Goal: Transaction & Acquisition: Book appointment/travel/reservation

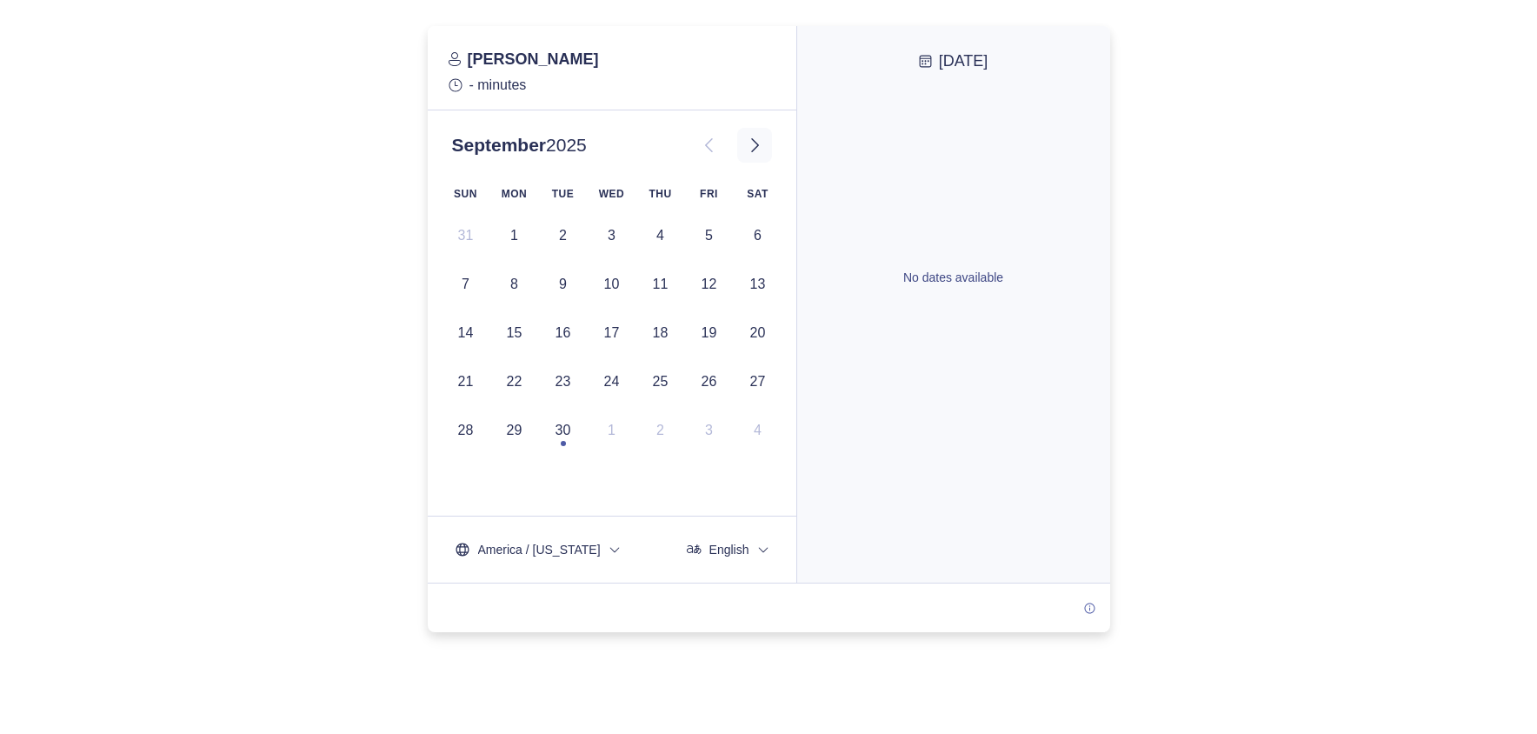
click at [750, 156] on button at bounding box center [754, 145] width 35 height 35
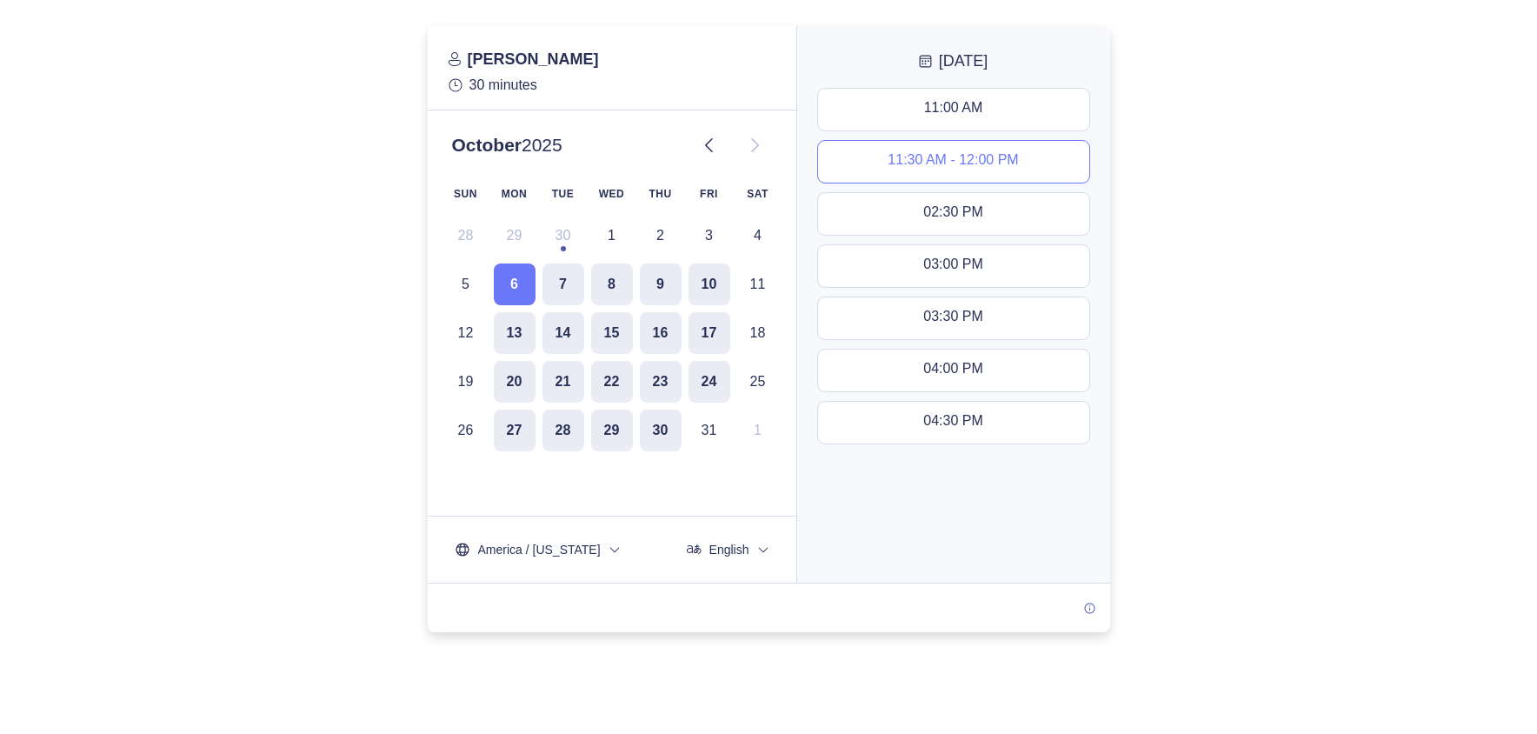
click at [952, 171] on button "11:30 AM - 12:00 PM" at bounding box center [953, 162] width 271 height 42
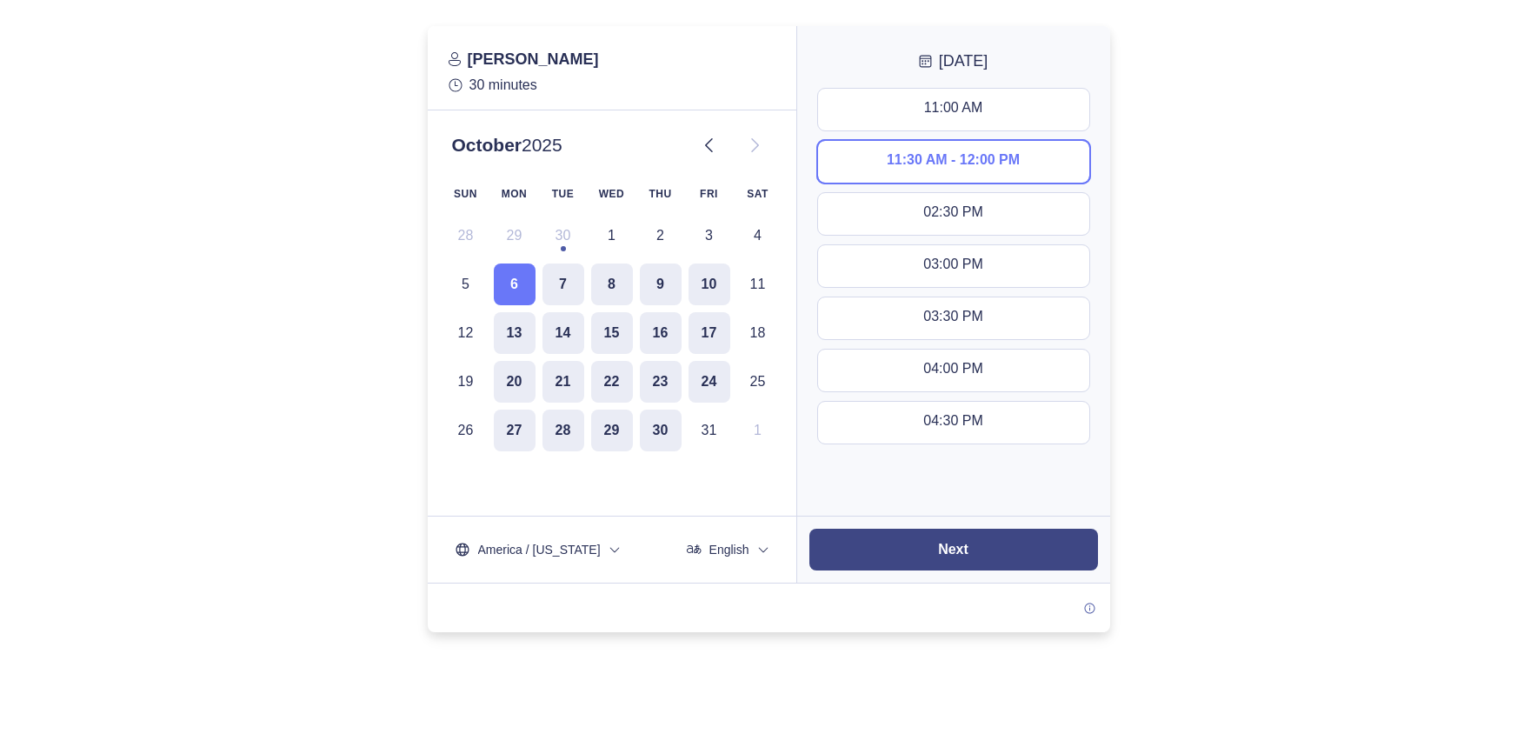
click at [946, 541] on button "Next" at bounding box center [953, 550] width 289 height 42
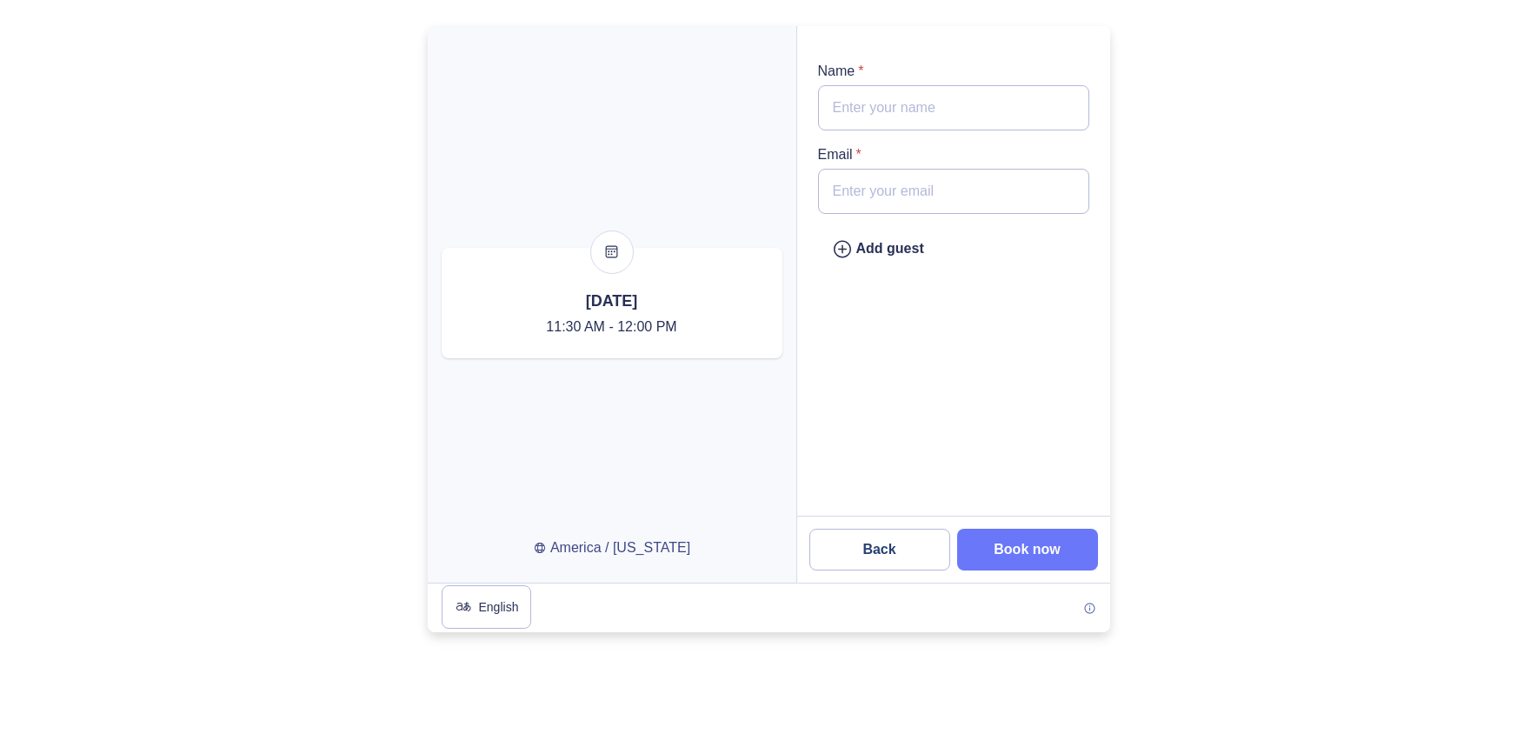
click at [916, 121] on input "Name *" at bounding box center [953, 107] width 271 height 45
type input "[PERSON_NAME]"
click at [908, 199] on input "Email *" at bounding box center [953, 191] width 271 height 45
type input "[EMAIL_ADDRESS][DOMAIN_NAME]"
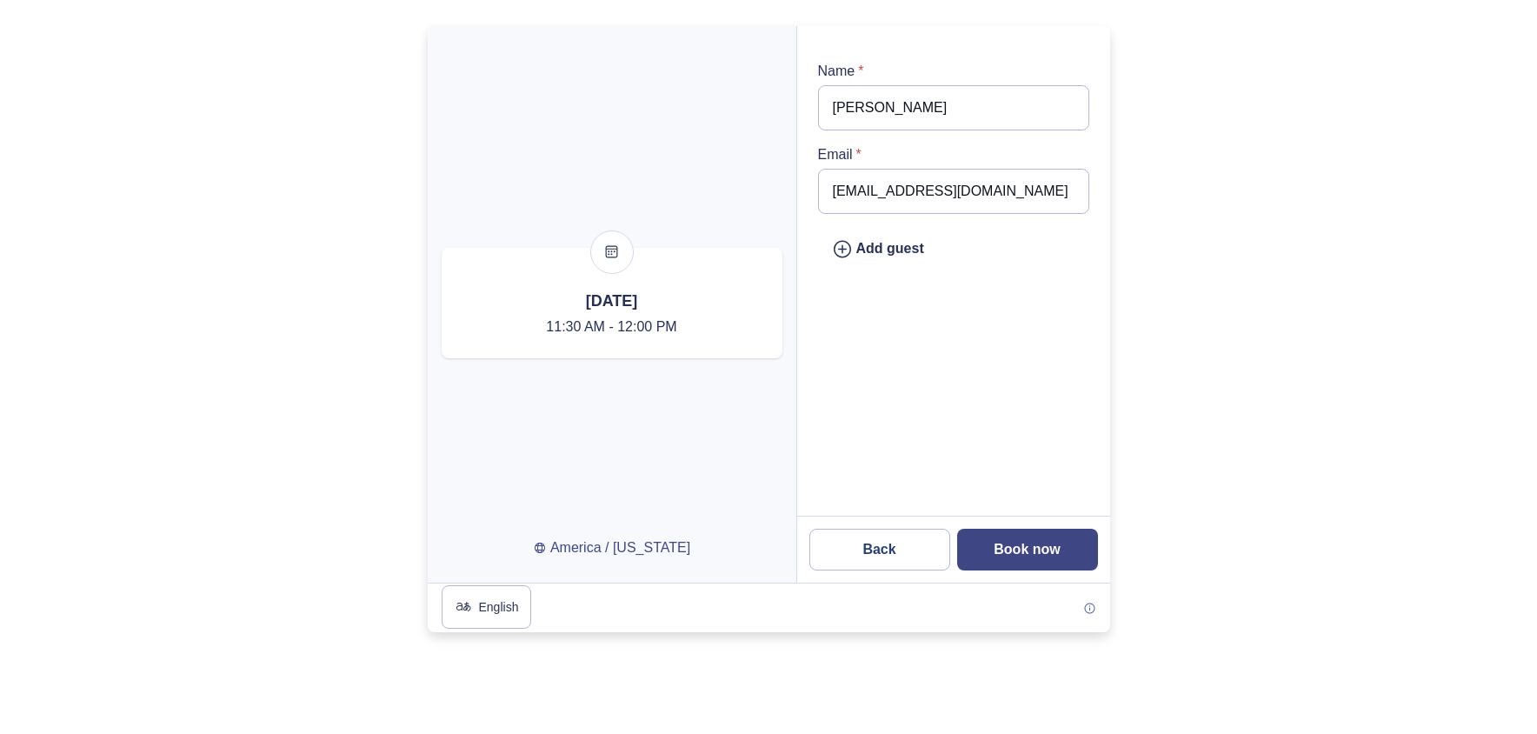
click at [1026, 541] on button "Book now" at bounding box center [1027, 550] width 141 height 42
